Goal: Task Accomplishment & Management: Use online tool/utility

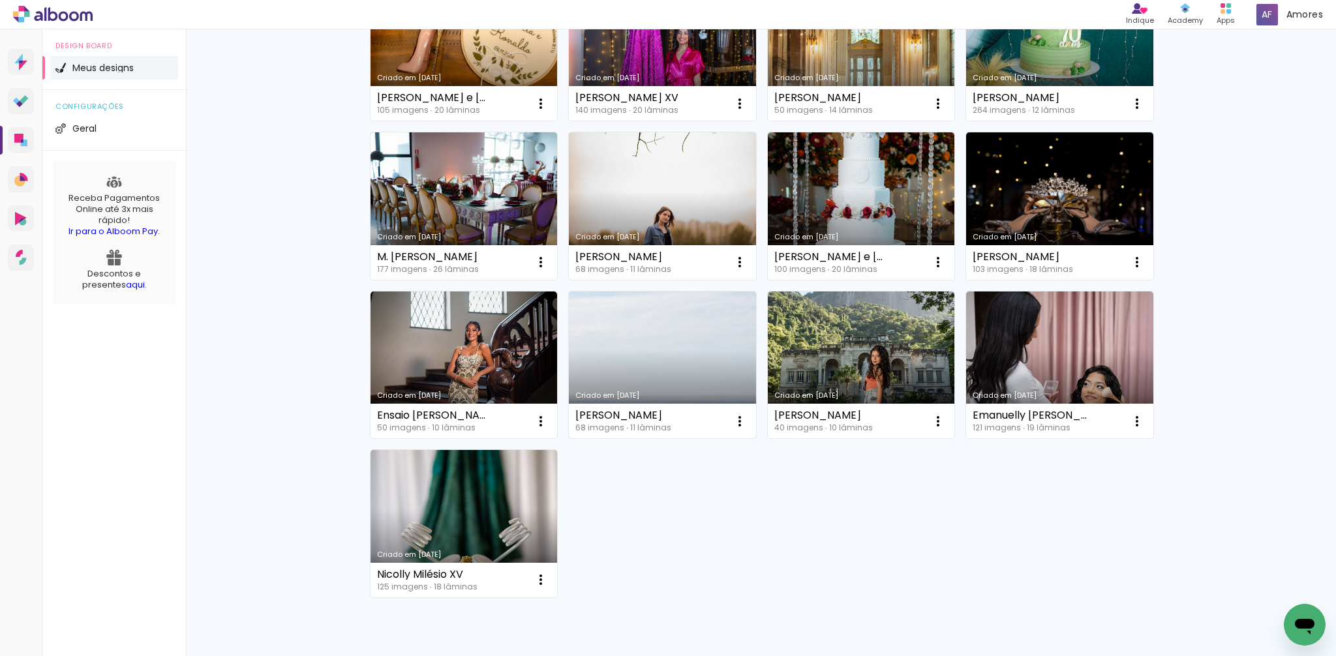
scroll to position [334, 0]
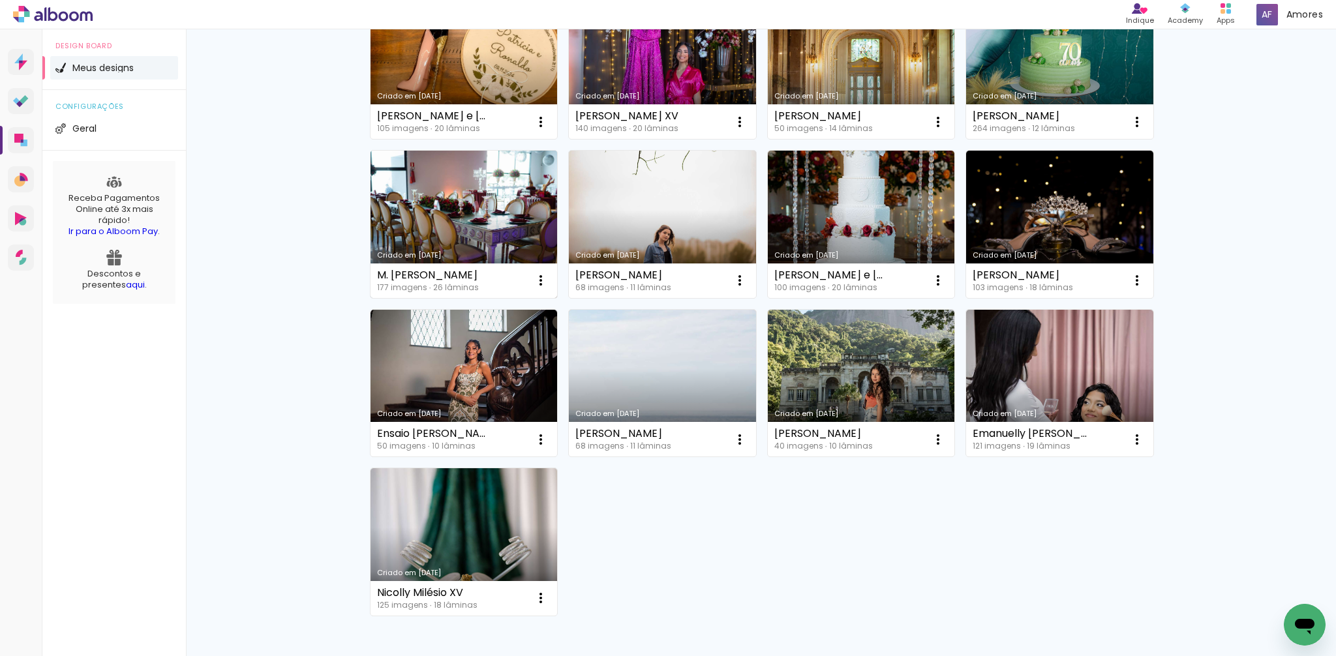
click at [431, 252] on div "Criado em [DATE]" at bounding box center [464, 255] width 174 height 7
